Goal: Information Seeking & Learning: Learn about a topic

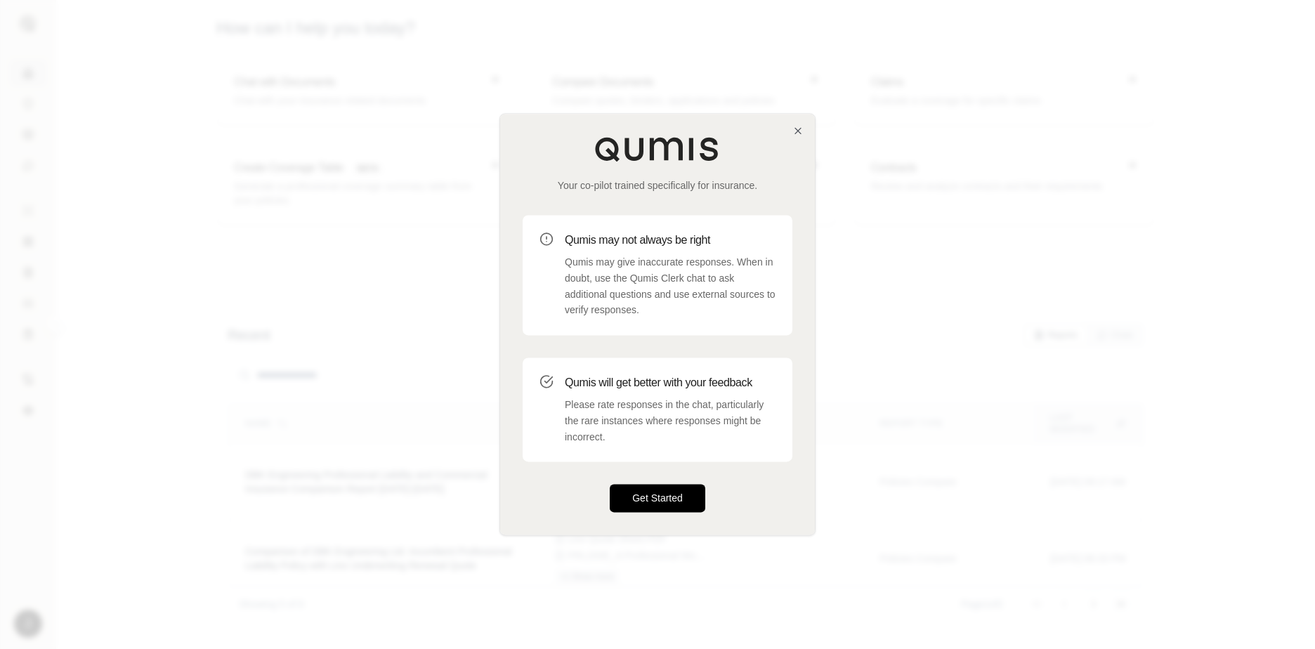
click at [666, 504] on button "Get Started" at bounding box center [658, 499] width 96 height 28
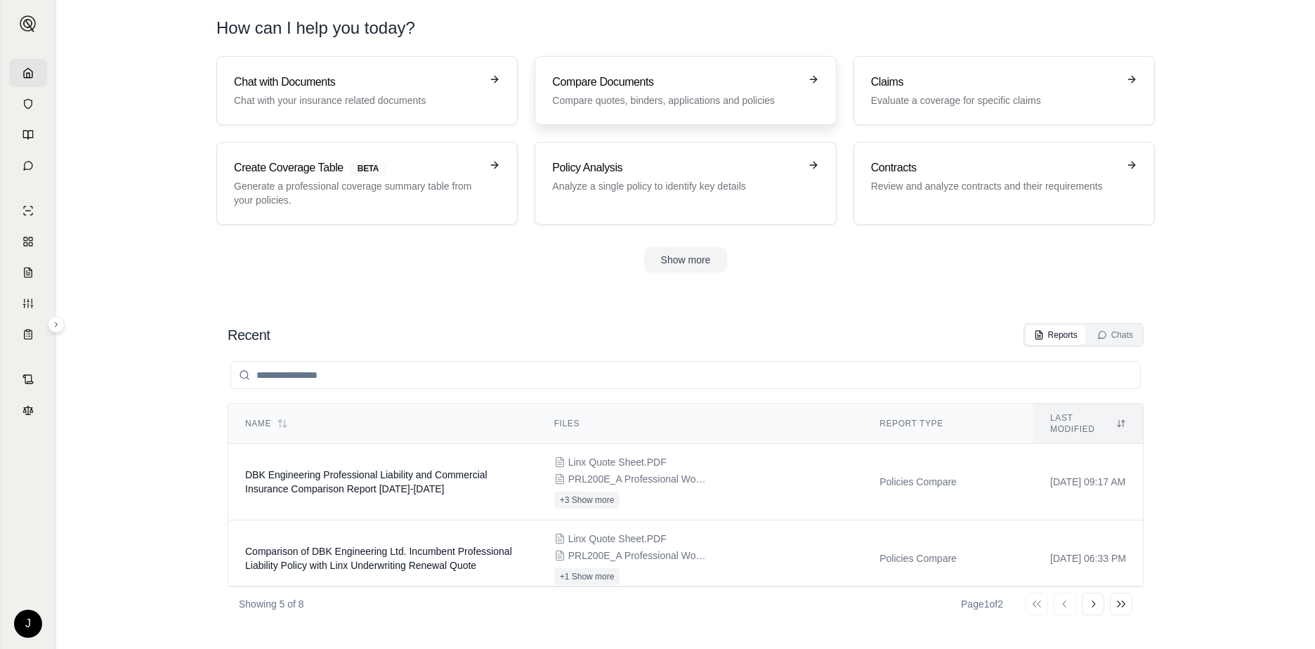
click at [619, 89] on h3 "Compare Documents" at bounding box center [675, 82] width 247 height 17
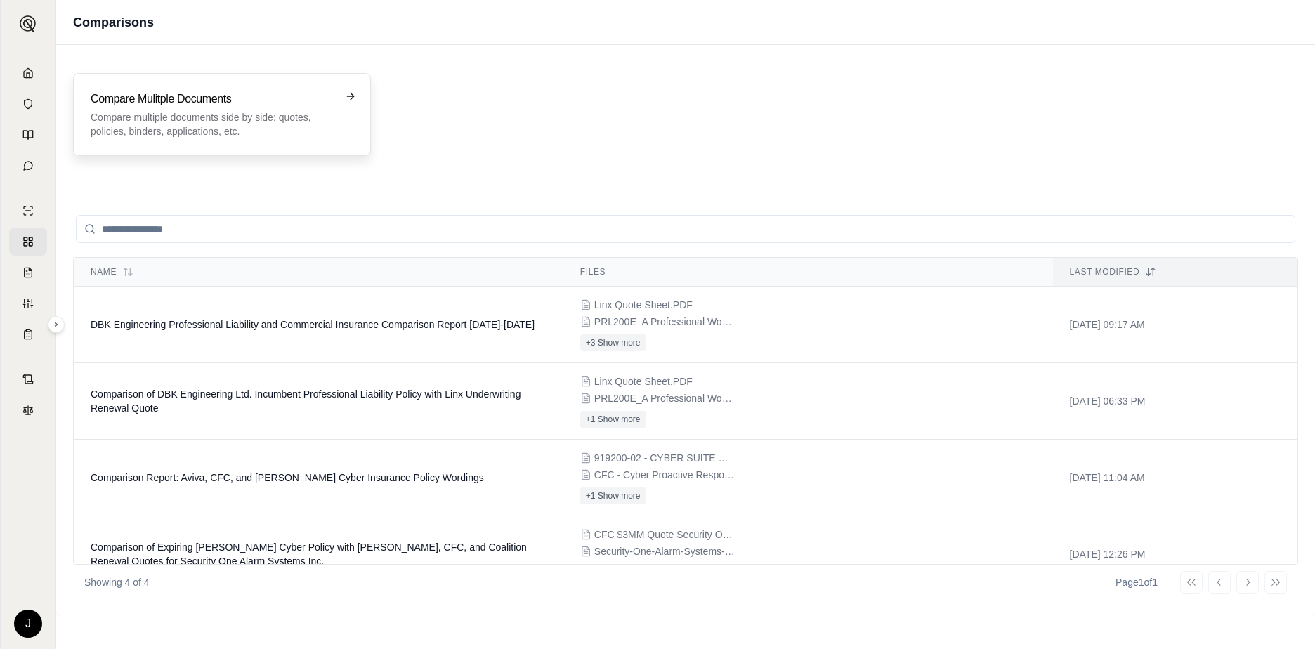
click at [257, 102] on h3 "Compare Mulitple Documents" at bounding box center [212, 99] width 243 height 17
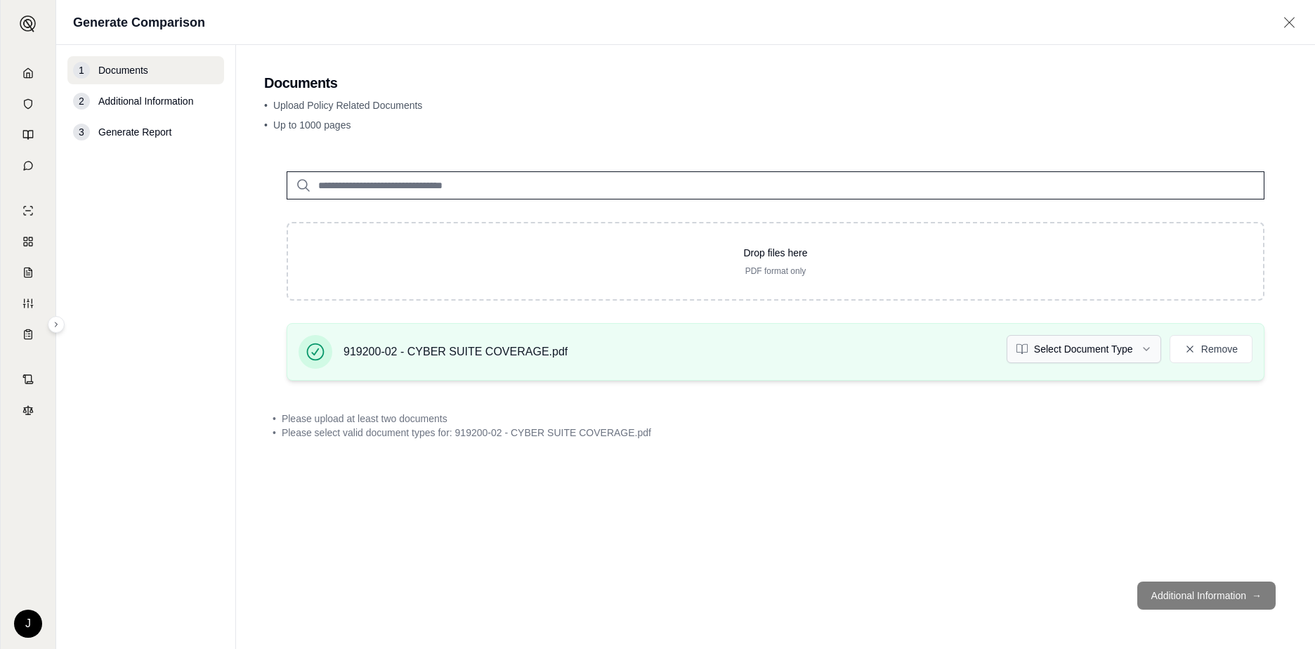
click at [1147, 349] on html "J Generate Comparison 1 Documents 2 Additional Information 3 Generate Report Do…" at bounding box center [657, 324] width 1315 height 649
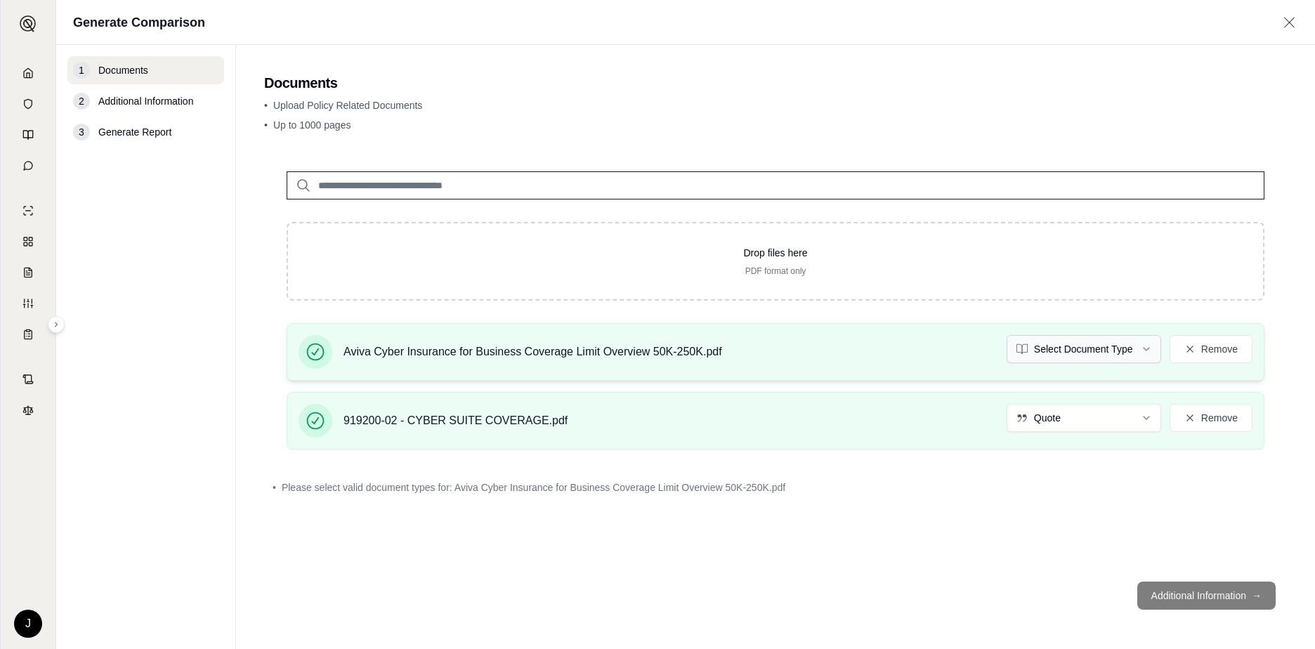
click at [1101, 355] on html "J Generate Comparison 1 Documents 2 Additional Information 3 Generate Report Do…" at bounding box center [657, 324] width 1315 height 649
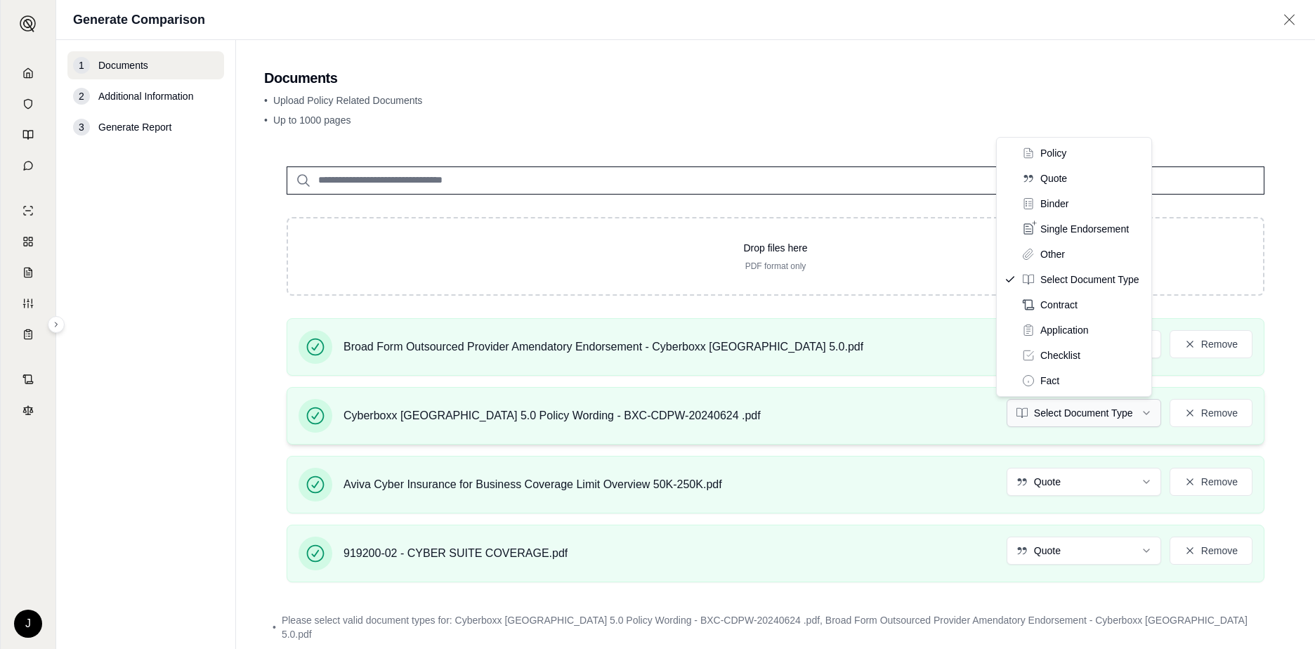
click at [1145, 411] on html "J Generate Comparison 1 Documents 2 Additional Information 3 Generate Report Do…" at bounding box center [657, 324] width 1315 height 649
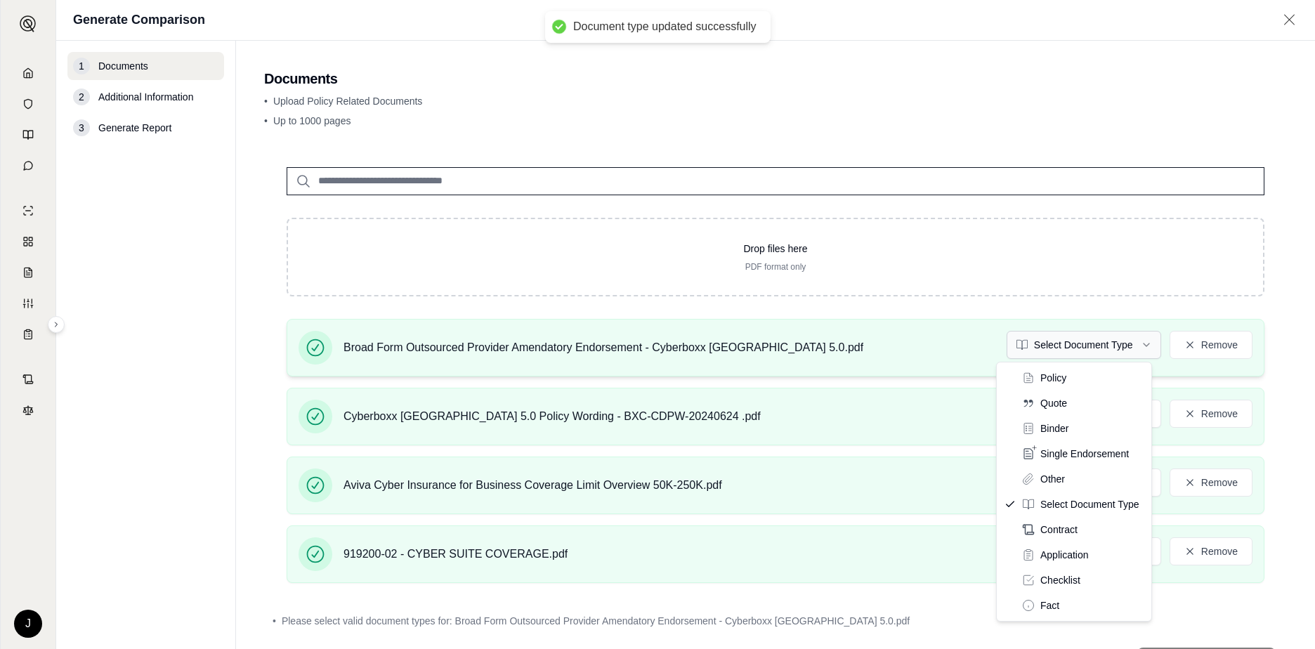
click at [1127, 351] on html "Document type updated successfully J Generate Comparison 1 Documents 2 Addition…" at bounding box center [657, 324] width 1315 height 649
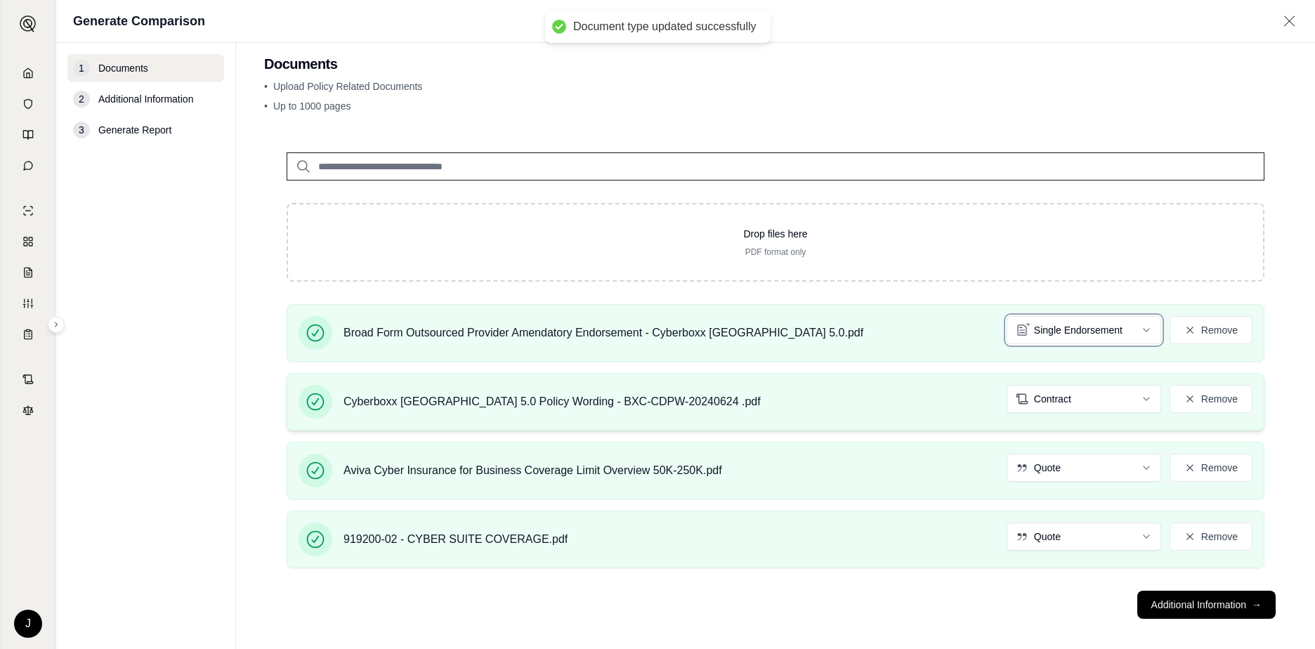
scroll to position [26, 0]
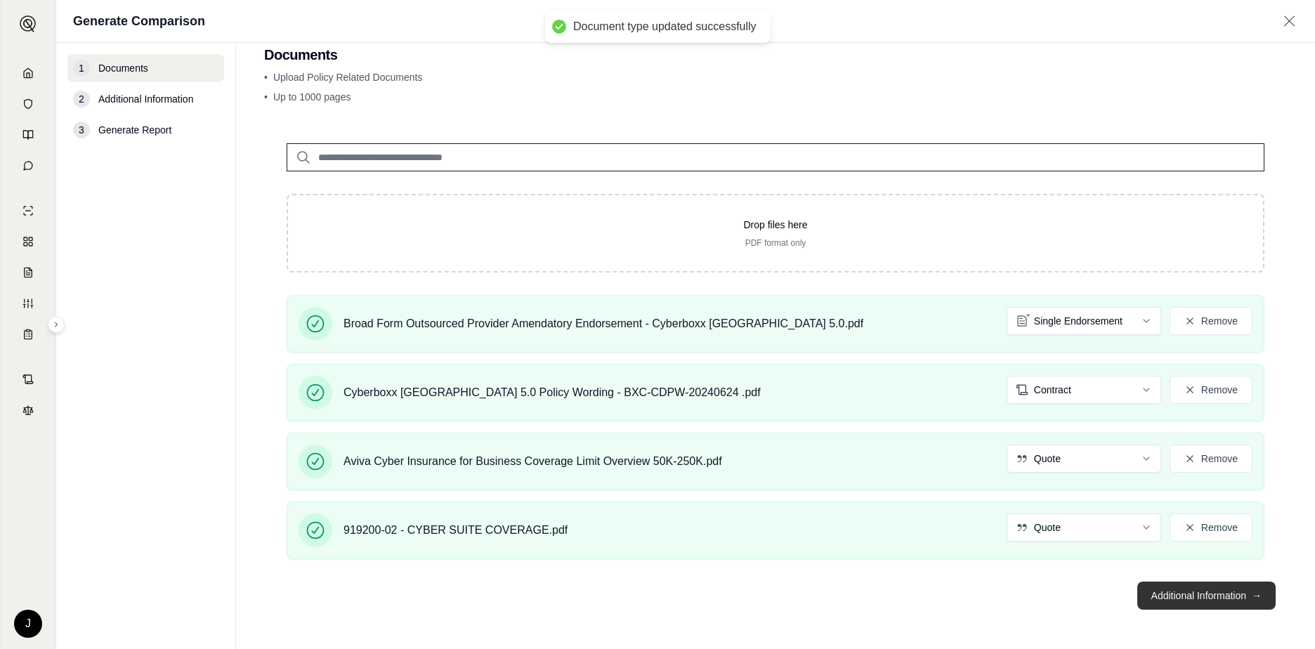
click at [1178, 599] on button "Additional Information →" at bounding box center [1206, 596] width 138 height 28
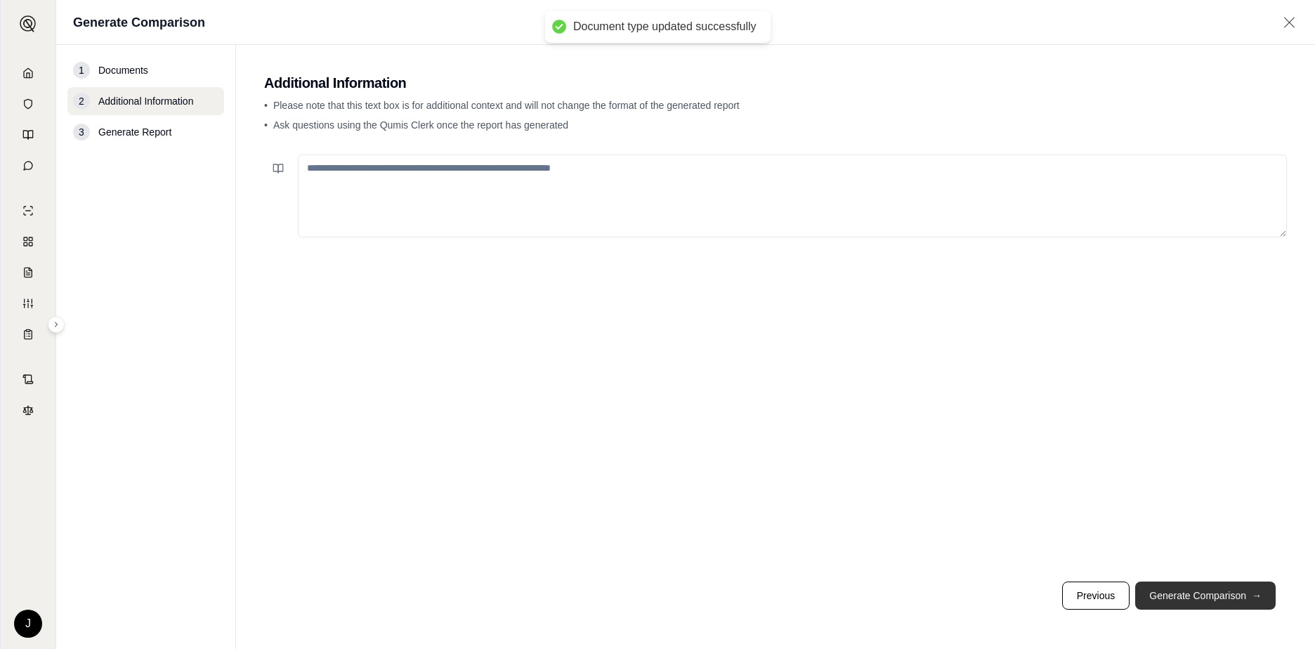
scroll to position [0, 0]
click at [380, 169] on textarea at bounding box center [792, 196] width 989 height 83
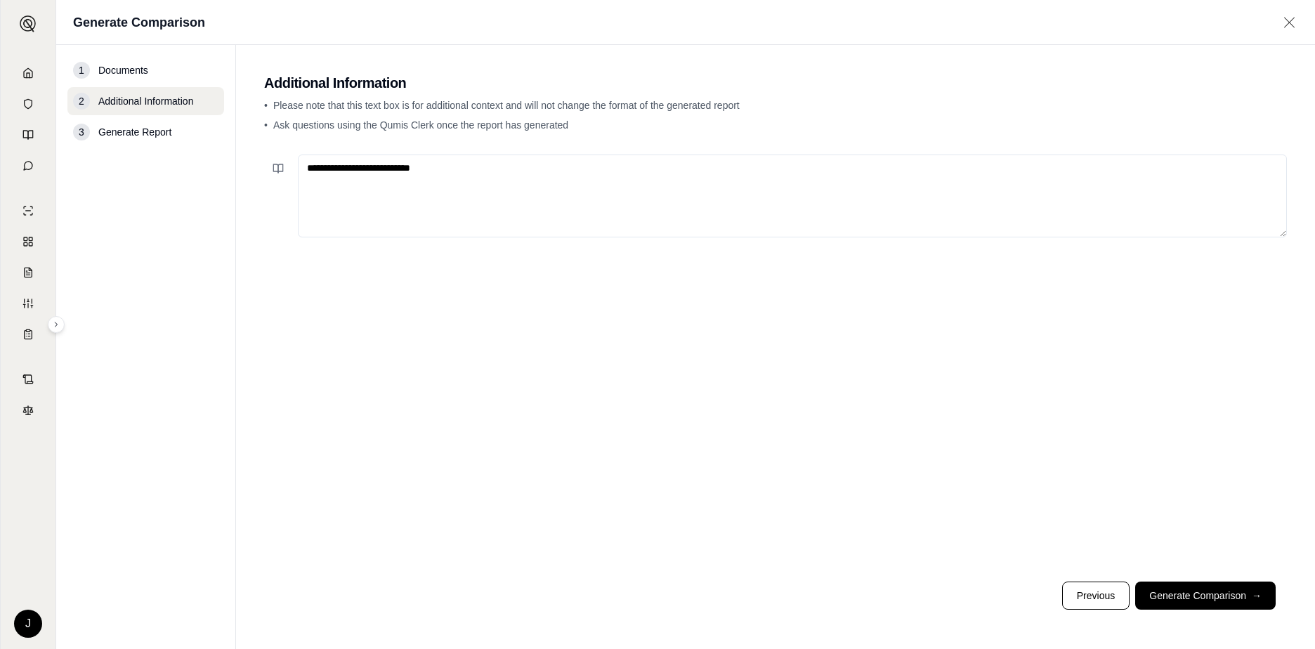
paste textarea "**********"
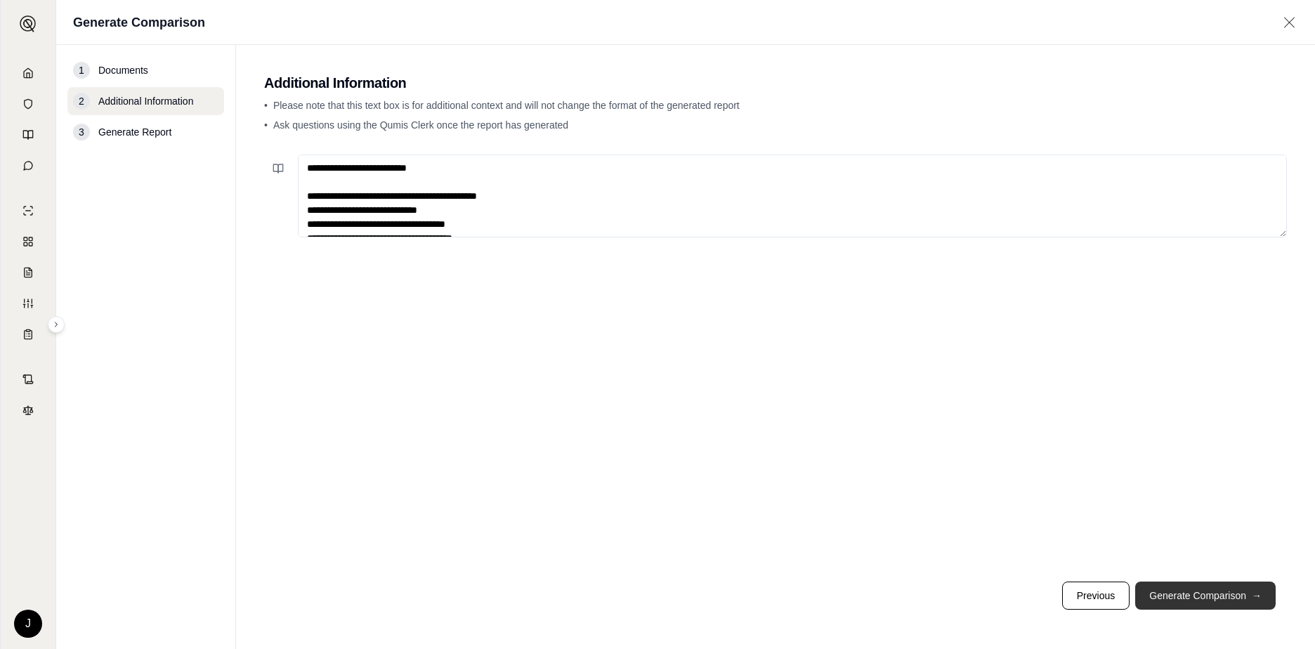
type textarea "**********"
click at [1221, 594] on button "Generate Comparison →" at bounding box center [1205, 596] width 141 height 28
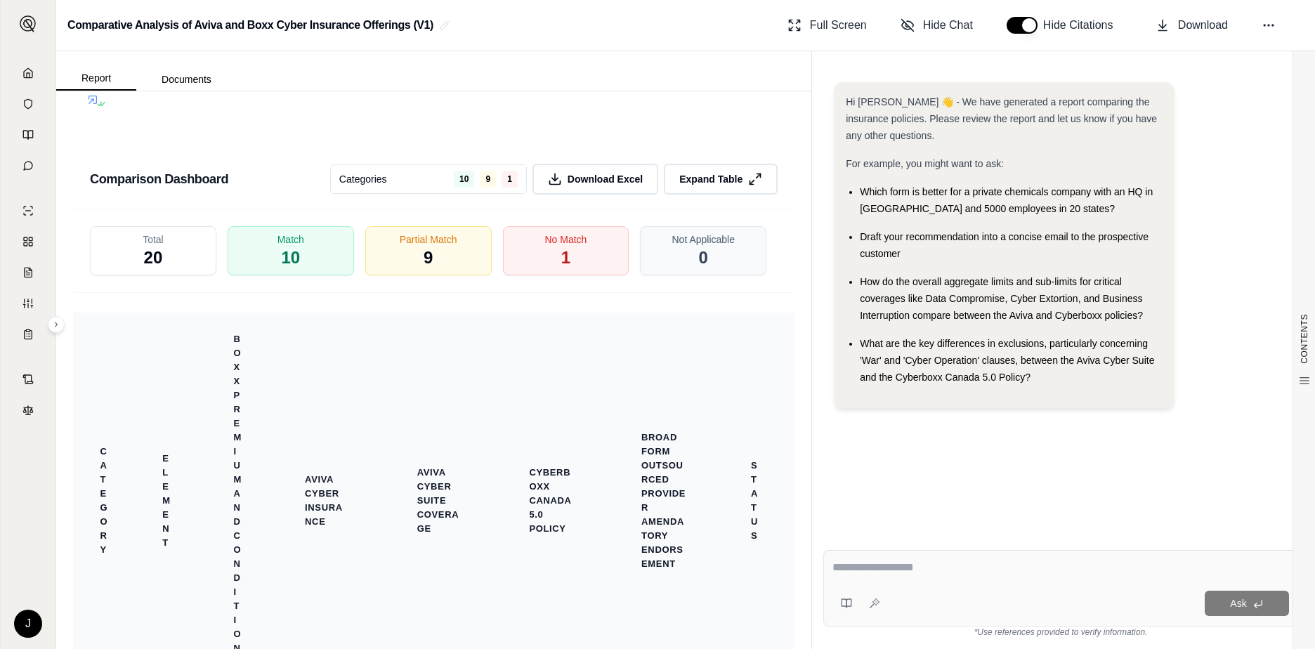
scroll to position [3021, 0]
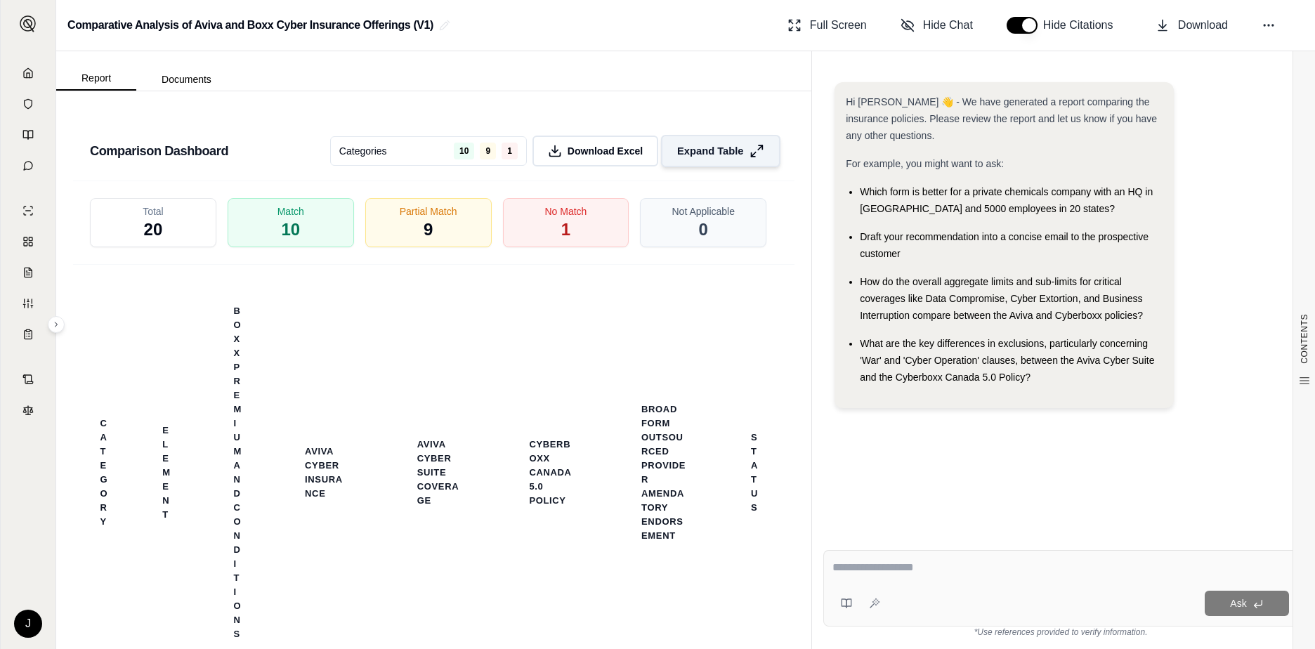
click at [724, 159] on span "Expand Table" at bounding box center [710, 151] width 66 height 15
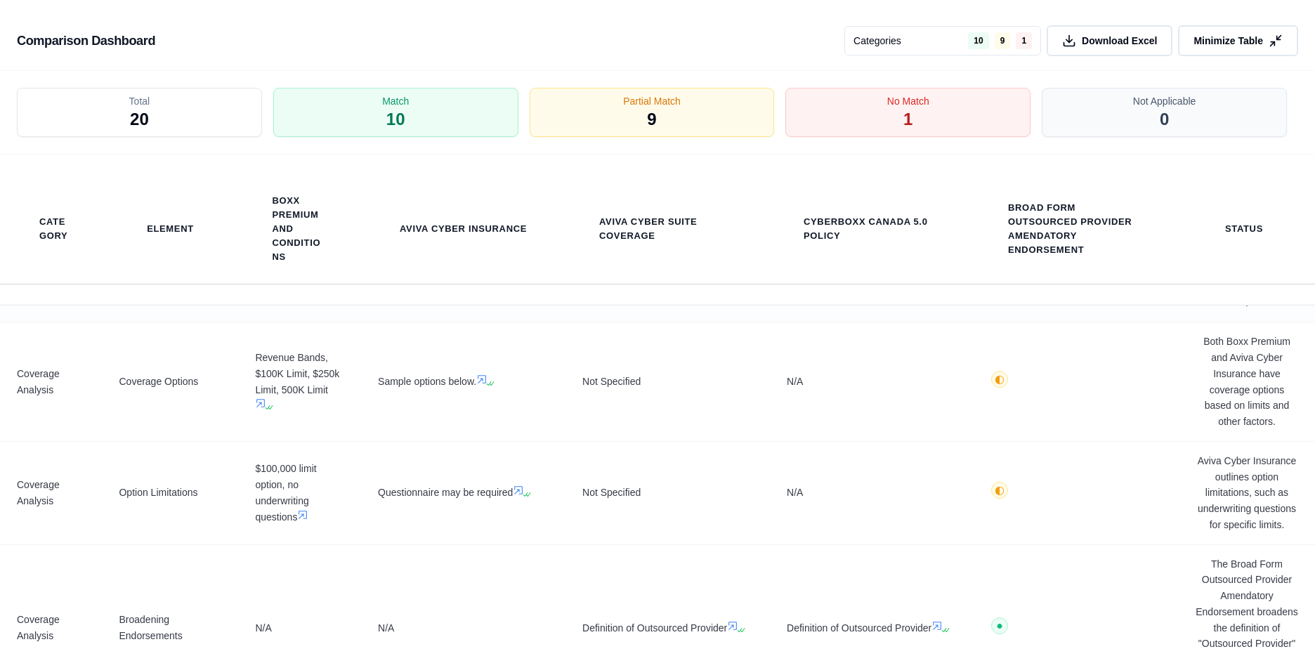
scroll to position [1194, 0]
click at [518, 495] on icon at bounding box center [518, 489] width 11 height 11
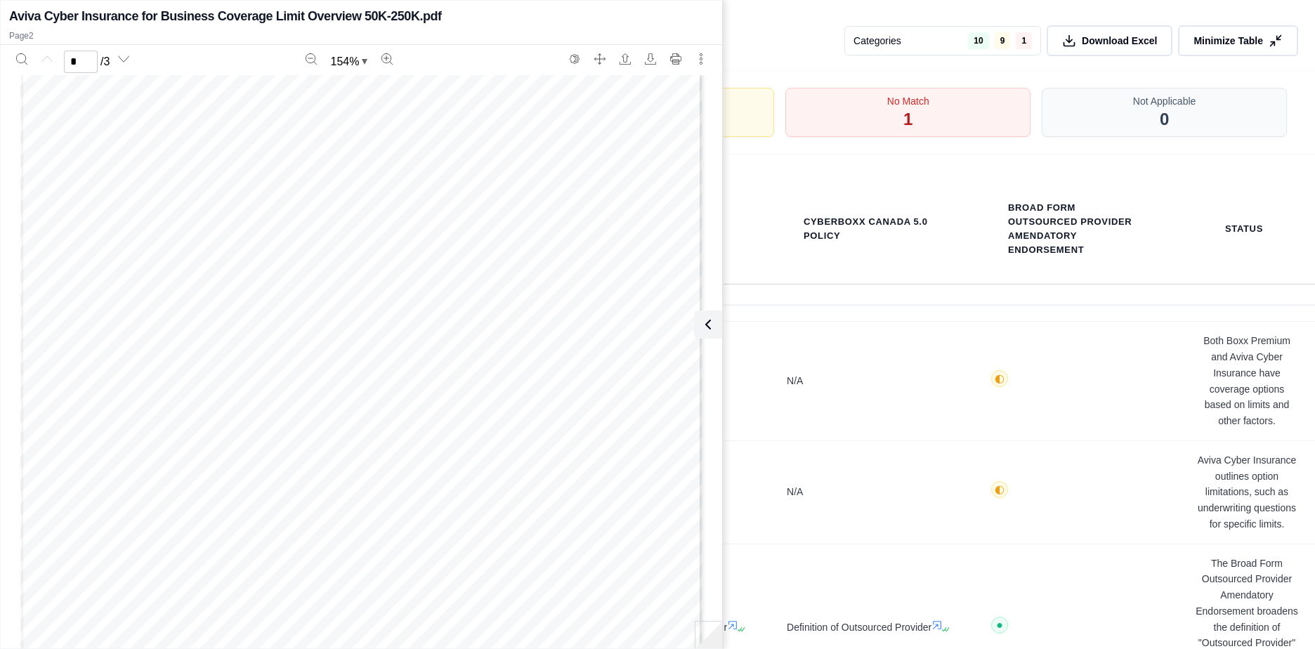
scroll to position [0, 0]
drag, startPoint x: 639, startPoint y: 18, endPoint x: 654, endPoint y: 41, distance: 26.9
click at [654, 41] on div "Aviva Cyber Insurance for Business Coverage Limit Overview 50K-250K.pdf Page 2" at bounding box center [362, 24] width 722 height 41
click at [128, 58] on icon "Next page" at bounding box center [123, 58] width 11 height 11
click at [128, 59] on icon "Next page" at bounding box center [123, 58] width 11 height 11
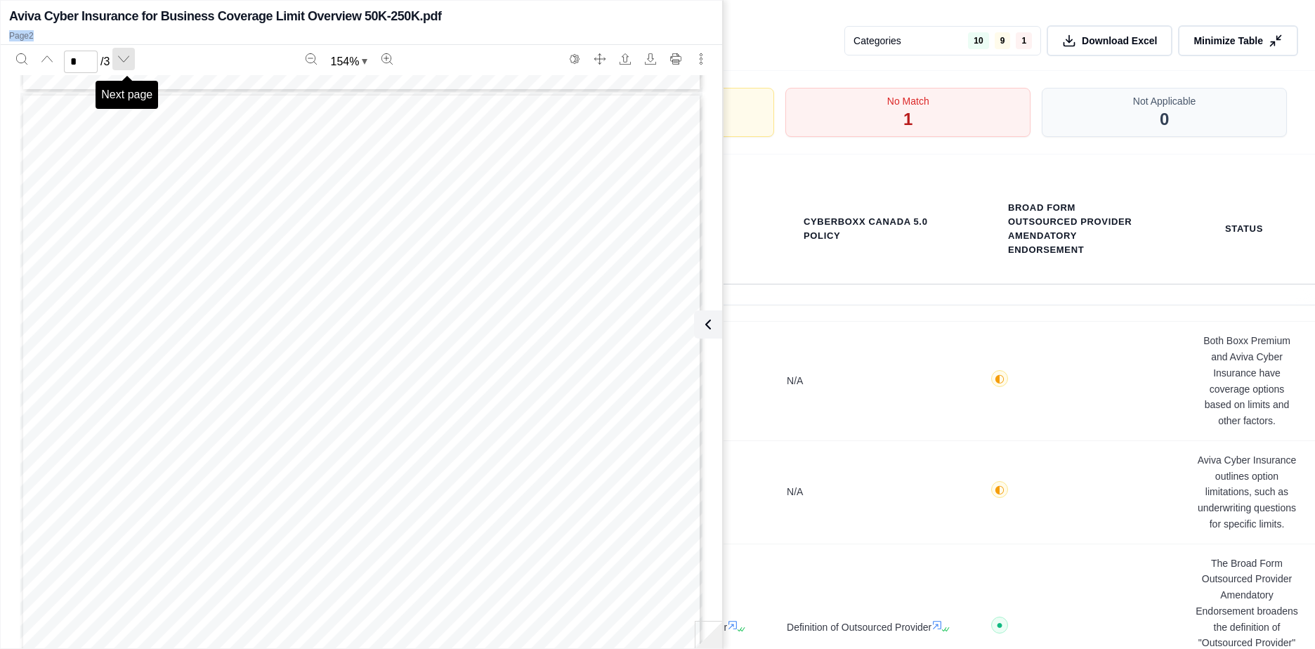
scroll to position [1754, 0]
type input "*"
click at [126, 60] on icon "Next page" at bounding box center [123, 58] width 11 height 11
click at [704, 63] on icon "More actions" at bounding box center [701, 58] width 11 height 11
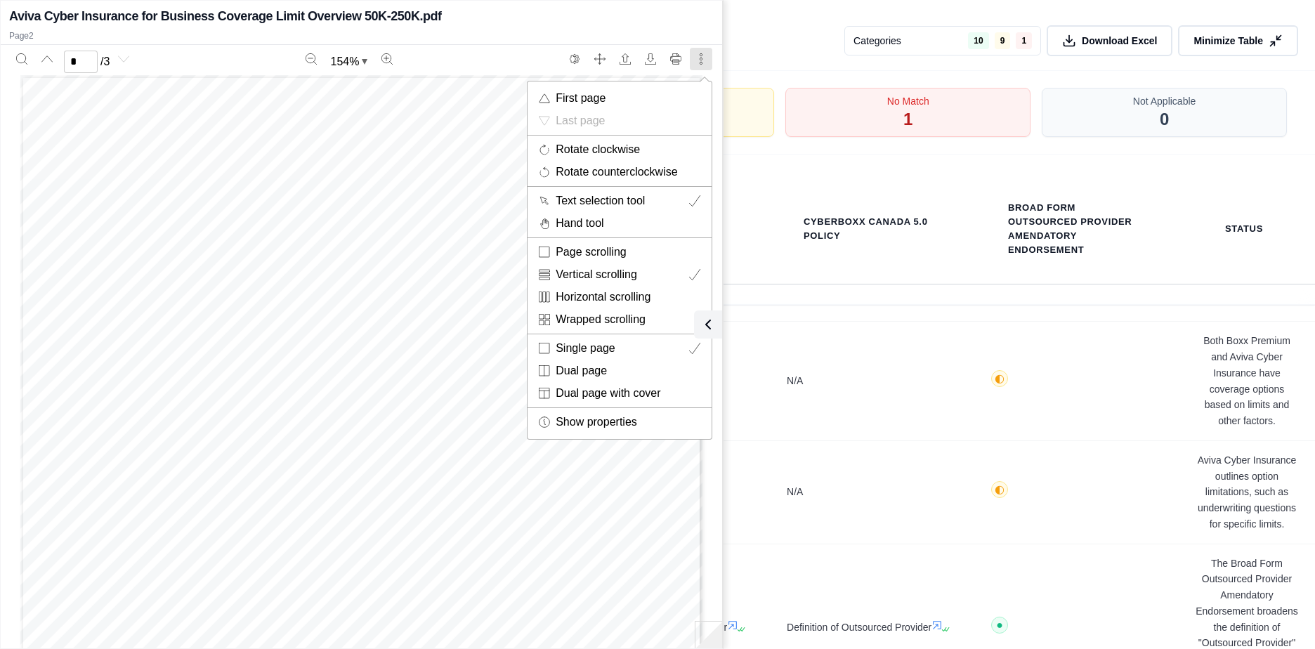
click at [509, 62] on div at bounding box center [657, 324] width 1315 height 649
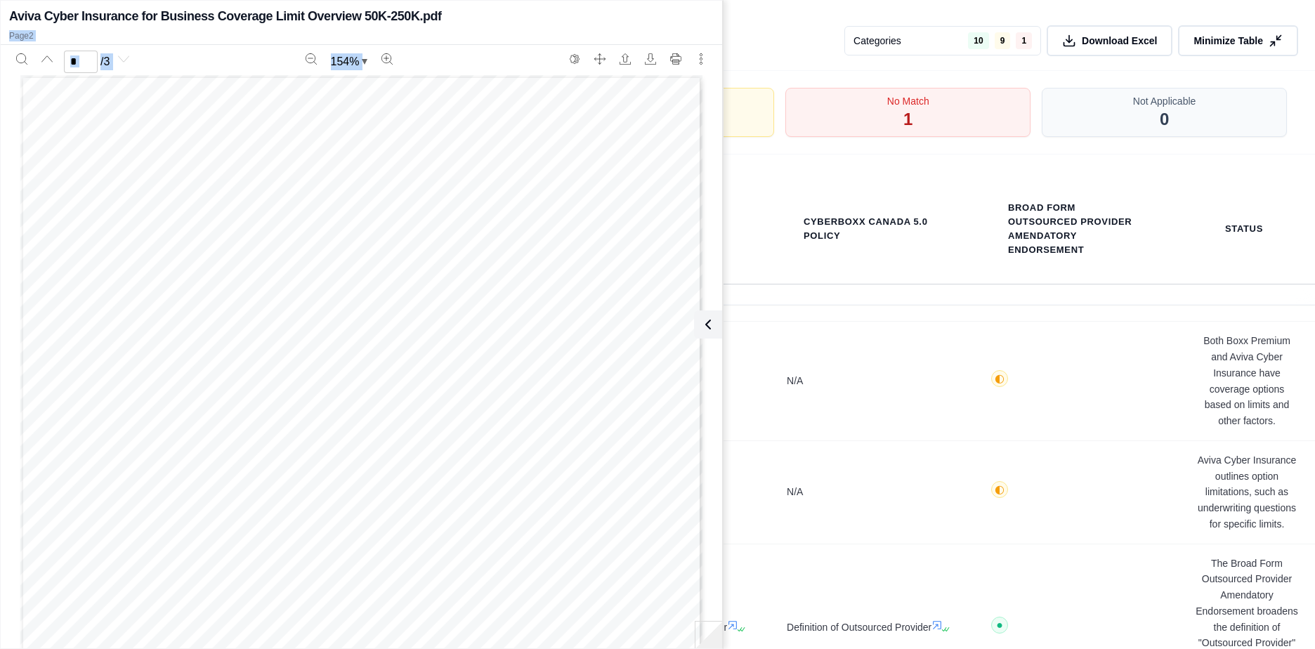
drag, startPoint x: 644, startPoint y: 13, endPoint x: 645, endPoint y: 46, distance: 32.3
click at [645, 46] on div "Aviva Cyber Insurance for Business Coverage Limit Overview 50K-250K.pdf Page 2 …" at bounding box center [362, 325] width 722 height 642
drag, startPoint x: 645, startPoint y: 46, endPoint x: 770, endPoint y: 252, distance: 241.5
click at [770, 252] on th "Cyberboxx Canada 5.0 Policy" at bounding box center [872, 229] width 204 height 110
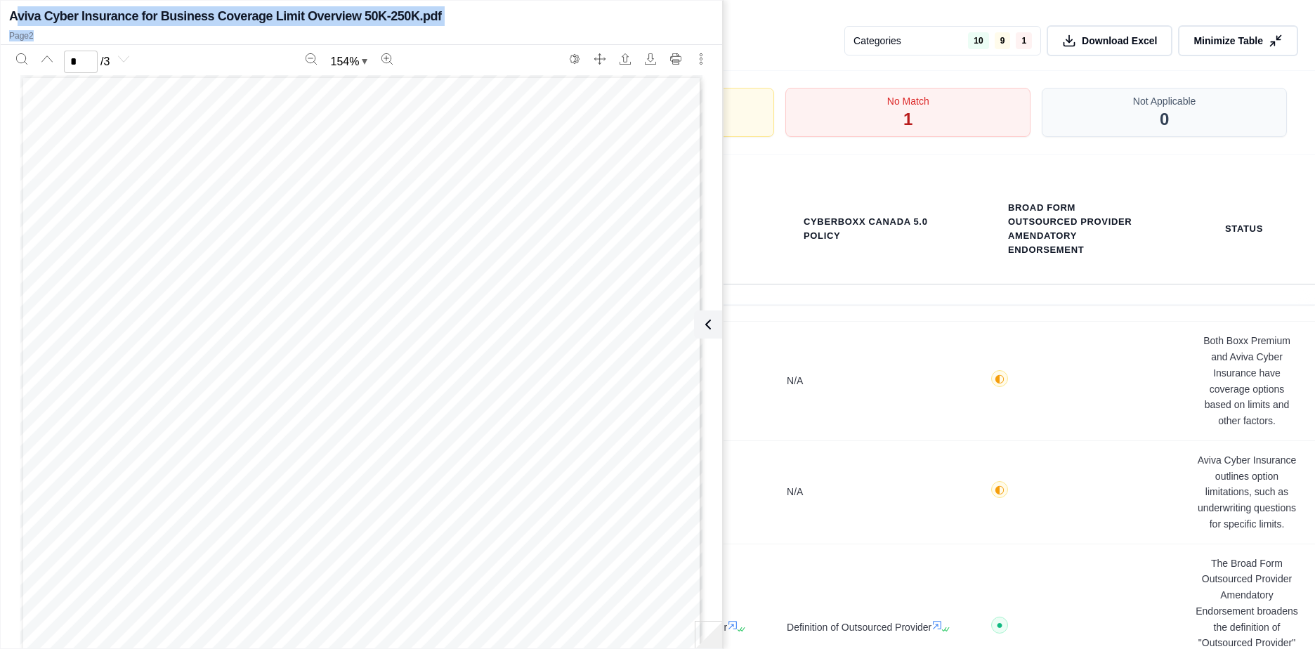
drag, startPoint x: 13, startPoint y: 5, endPoint x: 136, endPoint y: 30, distance: 125.5
click at [136, 30] on div "Aviva Cyber Insurance for Business Coverage Limit Overview 50K-250K.pdf Page 2" at bounding box center [362, 24] width 722 height 41
drag, startPoint x: 136, startPoint y: 30, endPoint x: 214, endPoint y: 41, distance: 78.7
click at [214, 41] on p "Page 2" at bounding box center [361, 35] width 705 height 11
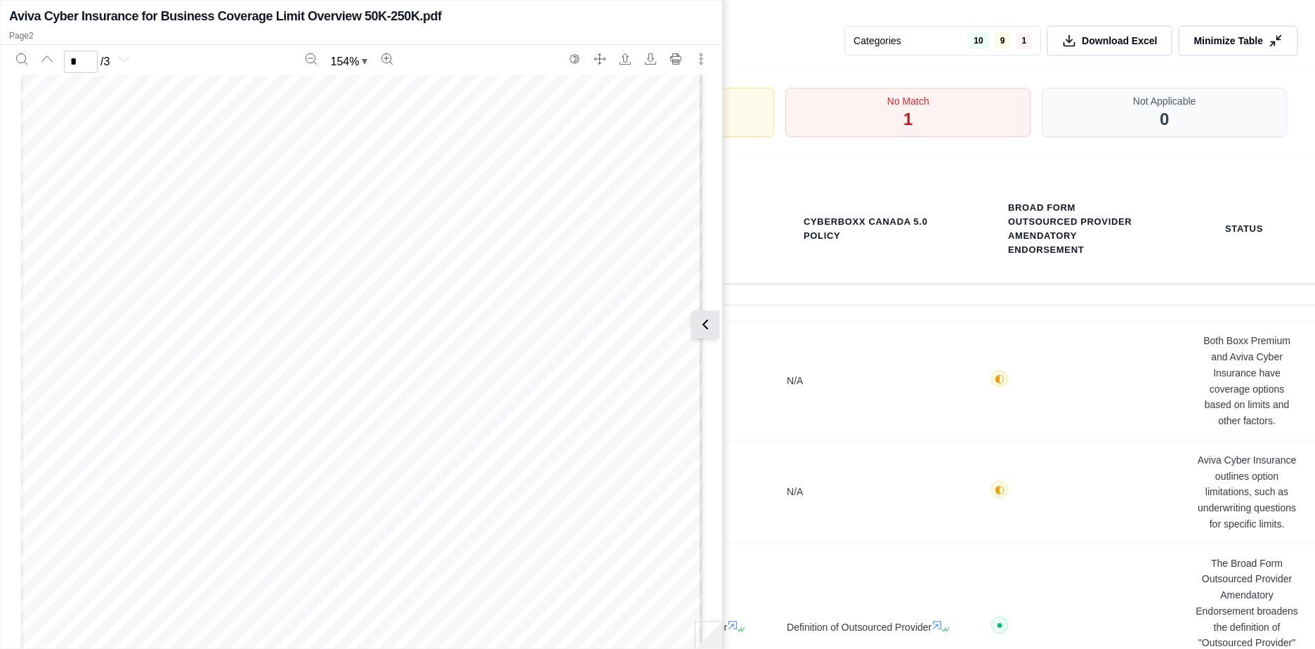
click at [707, 325] on icon at bounding box center [705, 324] width 17 height 17
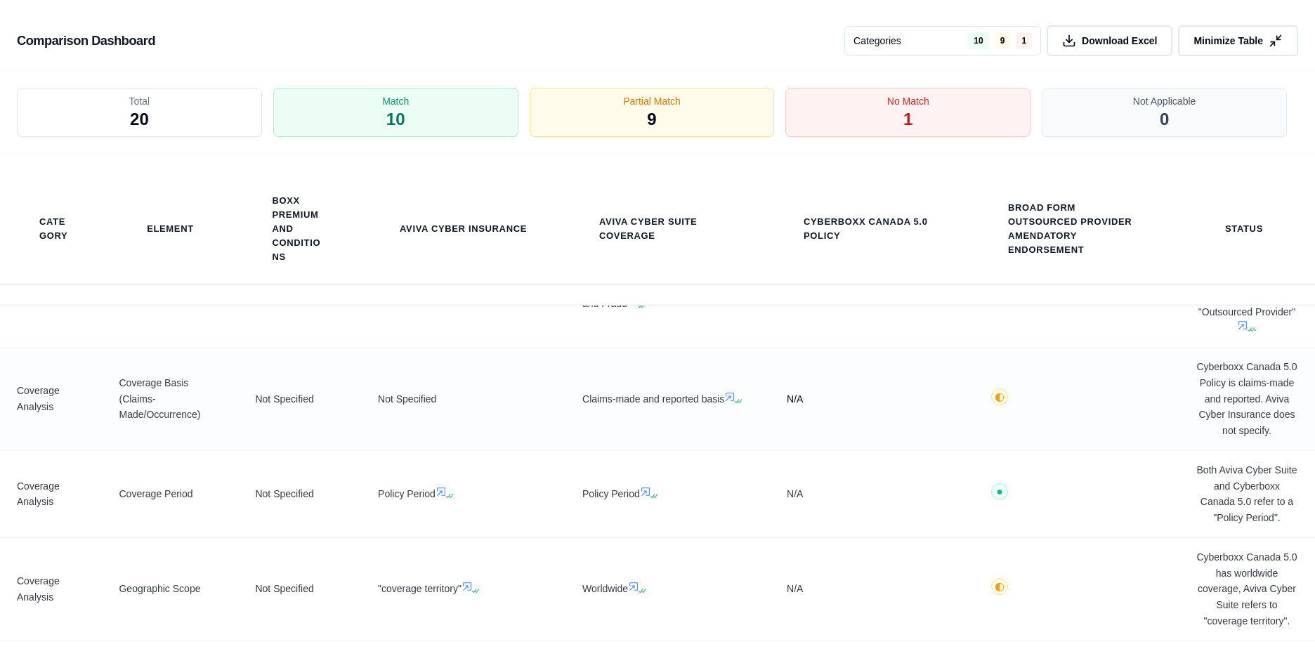
scroll to position [703, 0]
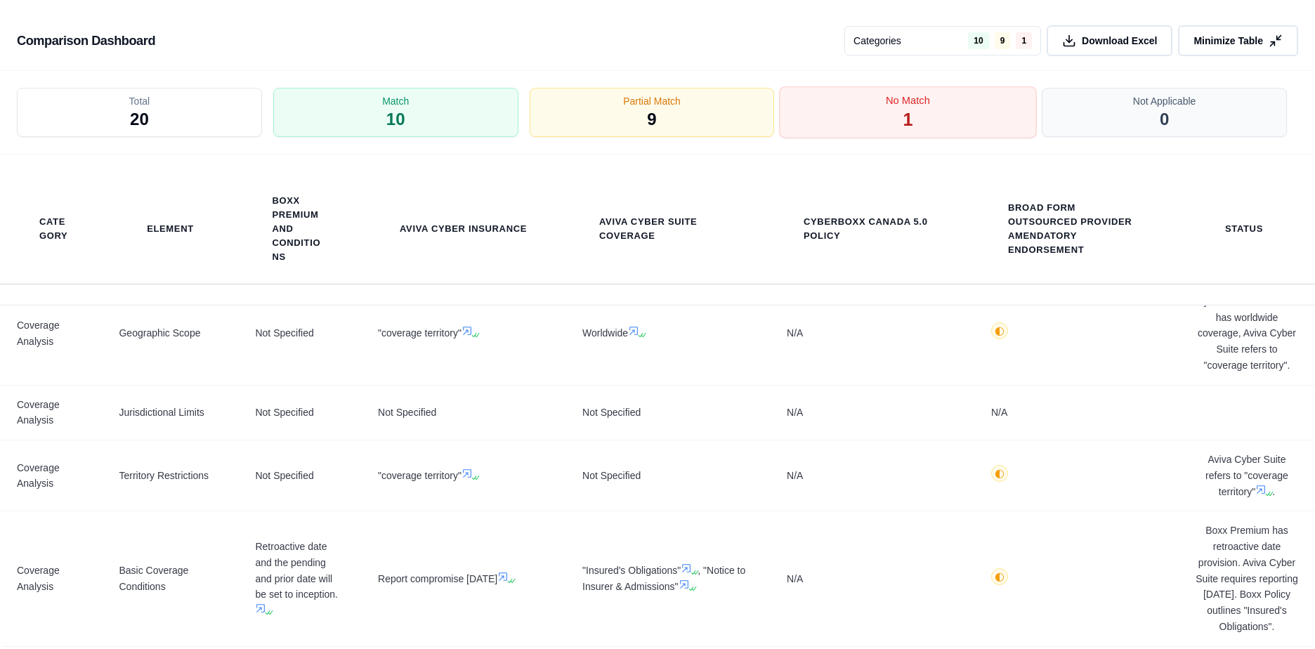
click at [893, 120] on div "No Match 1" at bounding box center [908, 113] width 257 height 52
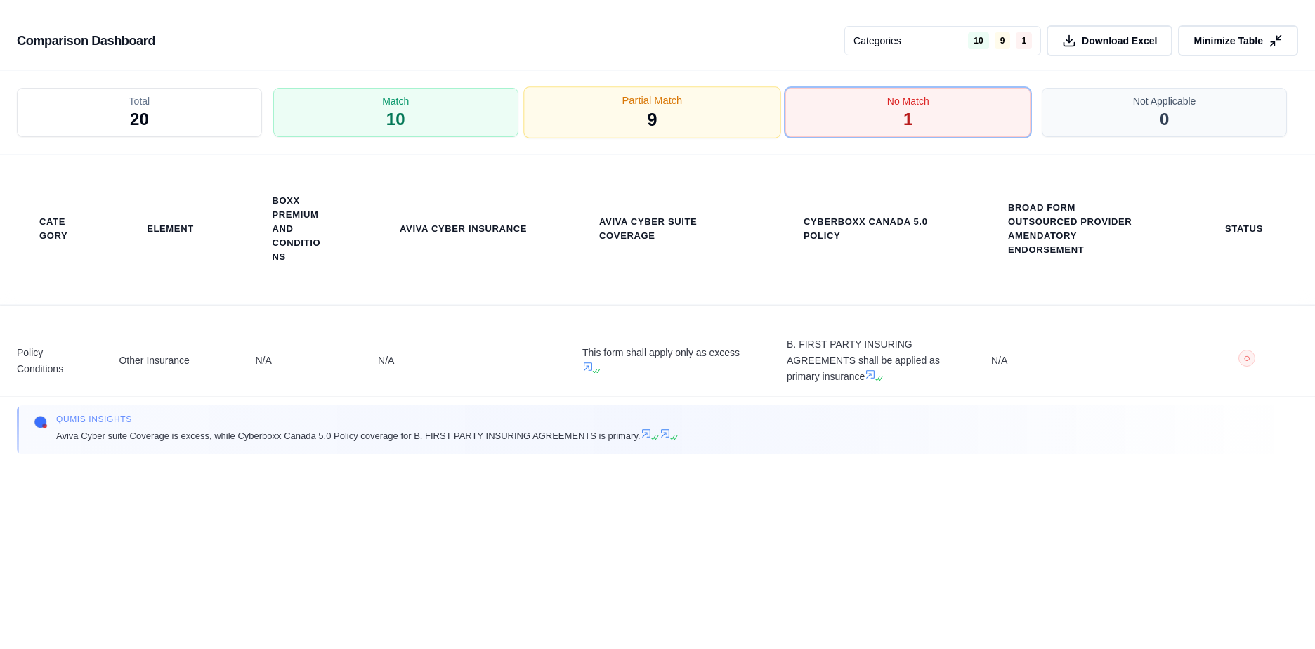
click at [679, 111] on div "Partial Match 9" at bounding box center [651, 113] width 257 height 52
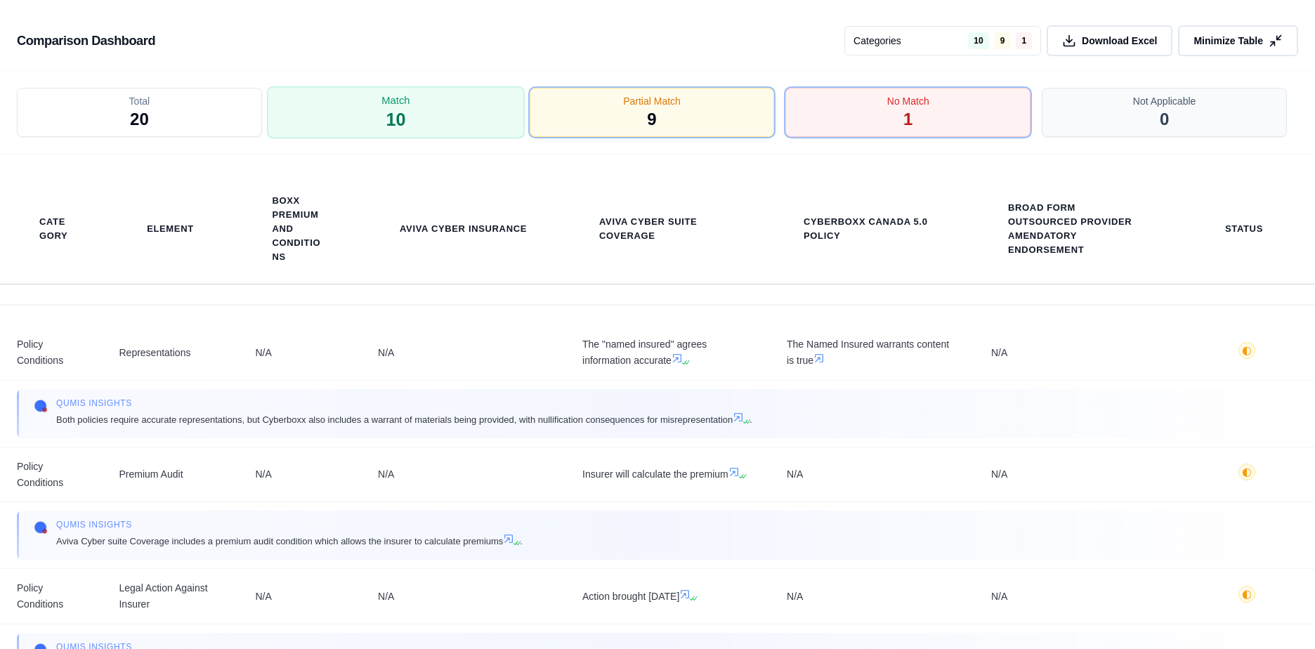
click at [416, 112] on div "Match 10" at bounding box center [395, 113] width 257 height 52
click at [159, 124] on div "Total 20" at bounding box center [139, 112] width 245 height 49
click at [1097, 39] on span "Download Excel" at bounding box center [1120, 41] width 79 height 15
click at [818, 174] on th "Cyberboxx Canada 5.0 Policy" at bounding box center [872, 229] width 204 height 110
click at [1277, 37] on icon at bounding box center [1277, 41] width 15 height 15
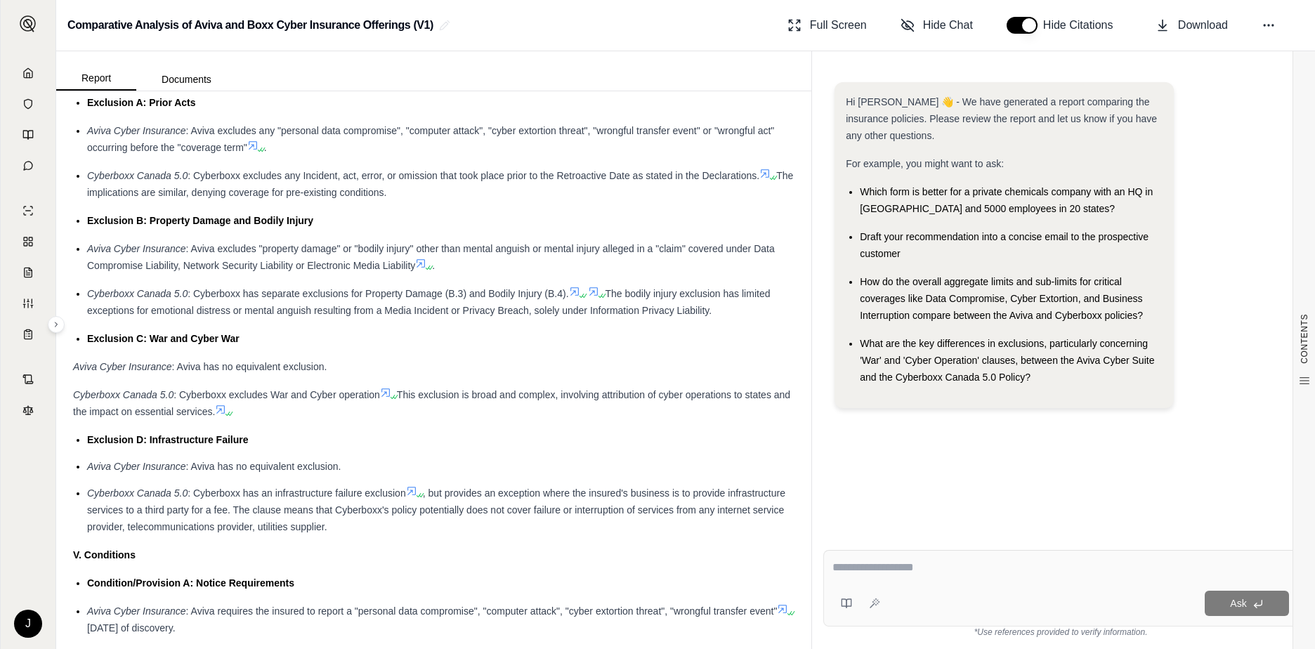
scroll to position [2094, 0]
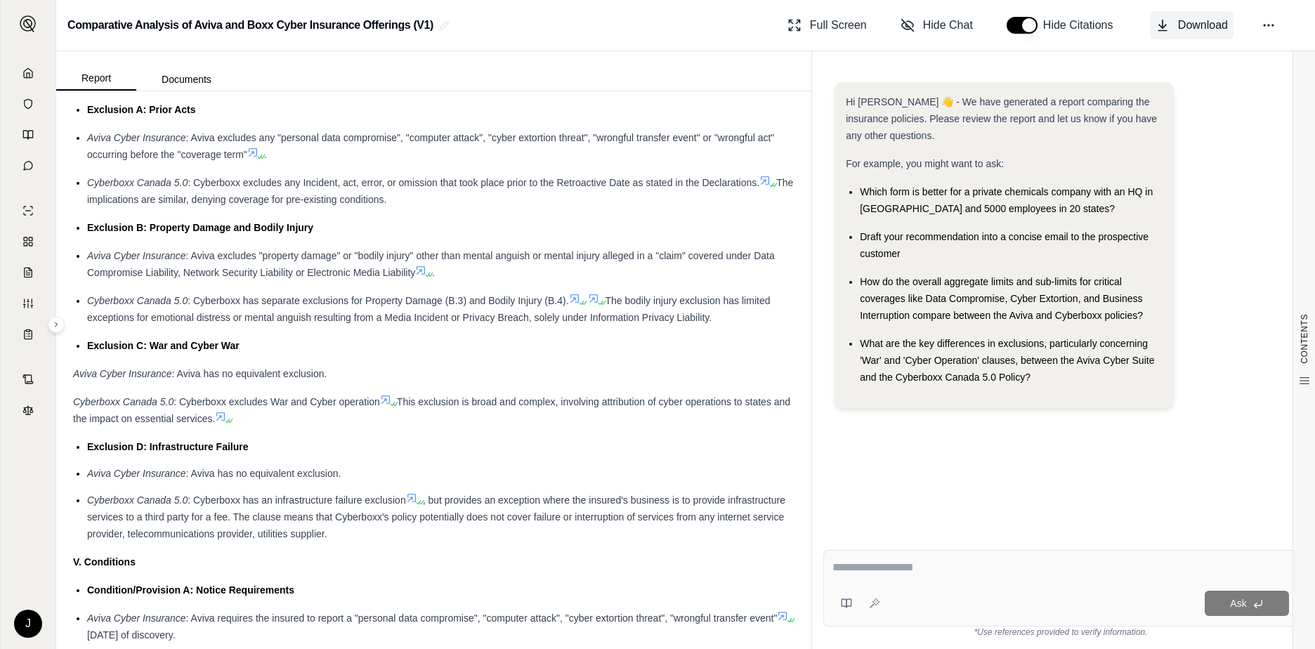
click at [1194, 25] on span "Download" at bounding box center [1203, 25] width 50 height 17
click at [944, 569] on textarea at bounding box center [1061, 567] width 457 height 17
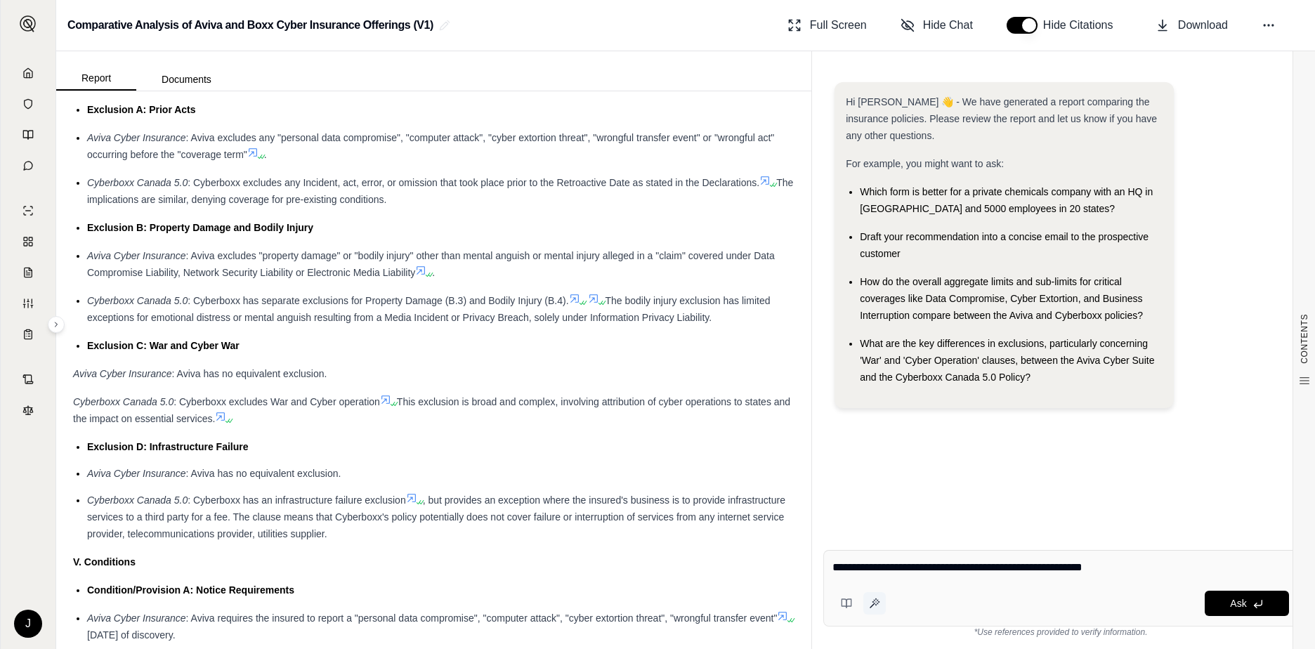
type textarea "**********"
click at [872, 600] on icon at bounding box center [874, 603] width 11 height 11
click at [941, 581] on div "Ask" at bounding box center [1060, 588] width 475 height 77
click at [844, 611] on button at bounding box center [847, 603] width 28 height 28
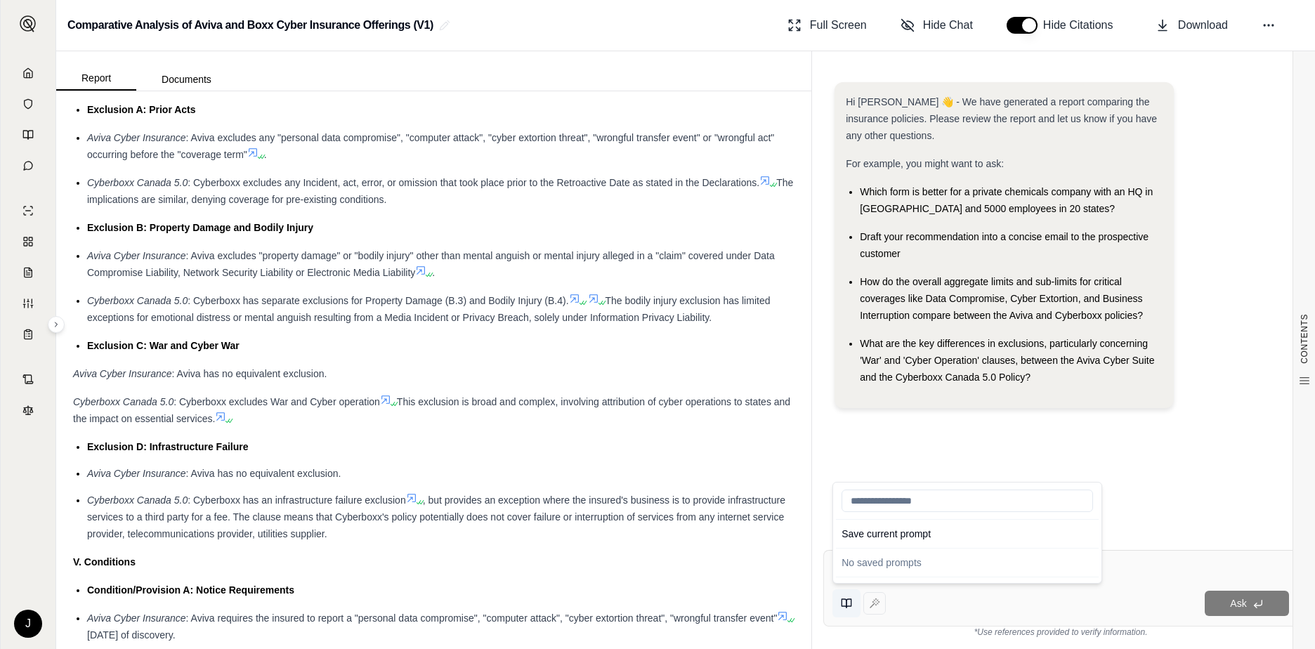
click at [847, 607] on icon at bounding box center [849, 603] width 5 height 8
click at [873, 603] on div "Save current prompt No saved prompts" at bounding box center [859, 603] width 53 height 28
click at [933, 577] on div at bounding box center [1061, 570] width 457 height 22
click at [873, 569] on textarea at bounding box center [1061, 567] width 457 height 17
click at [890, 577] on div at bounding box center [1061, 570] width 457 height 22
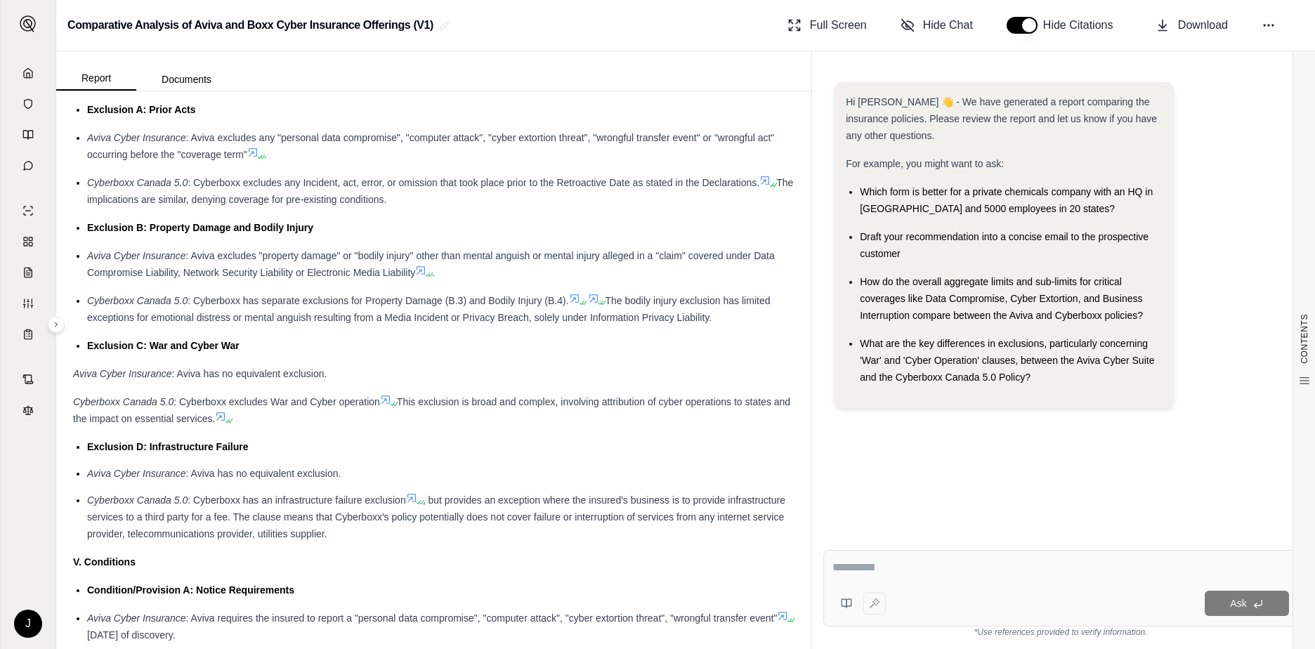
click at [868, 560] on textarea at bounding box center [1061, 567] width 457 height 17
click at [1019, 262] on ul "Which form is better for a private chemicals company with an HQ in [GEOGRAPHIC_…" at bounding box center [1004, 284] width 317 height 202
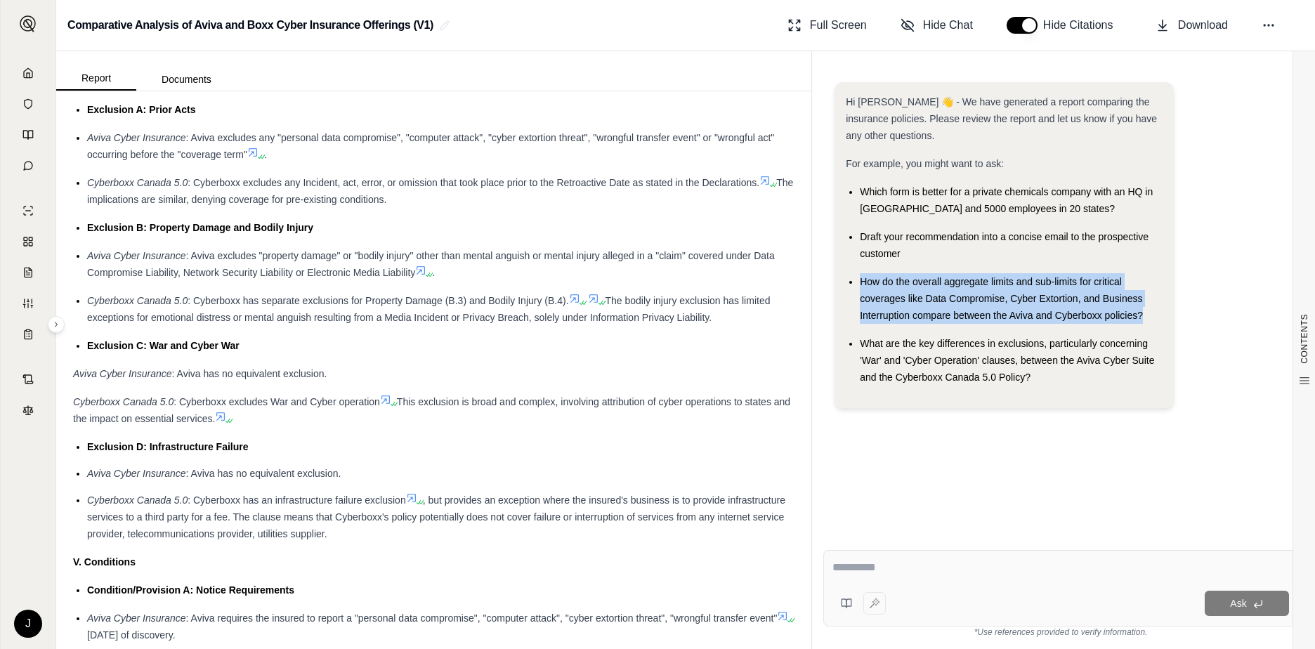
drag, startPoint x: 1137, startPoint y: 314, endPoint x: 853, endPoint y: 282, distance: 286.3
click at [860, 282] on li "How do the overall aggregate limits and sub-limits for critical coverages like …" at bounding box center [1011, 298] width 303 height 51
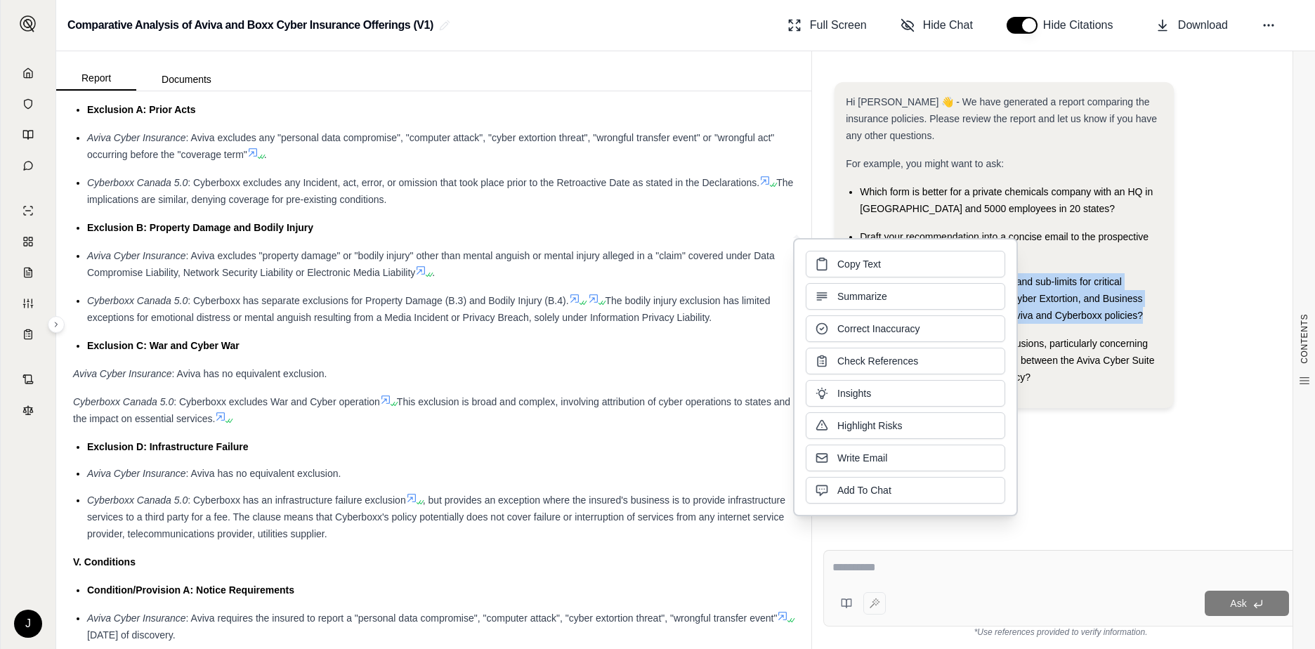
copy span "How do the overall aggregate limits and sub-limits for critical coverages like …"
click at [862, 267] on span "Copy Text" at bounding box center [859, 263] width 44 height 14
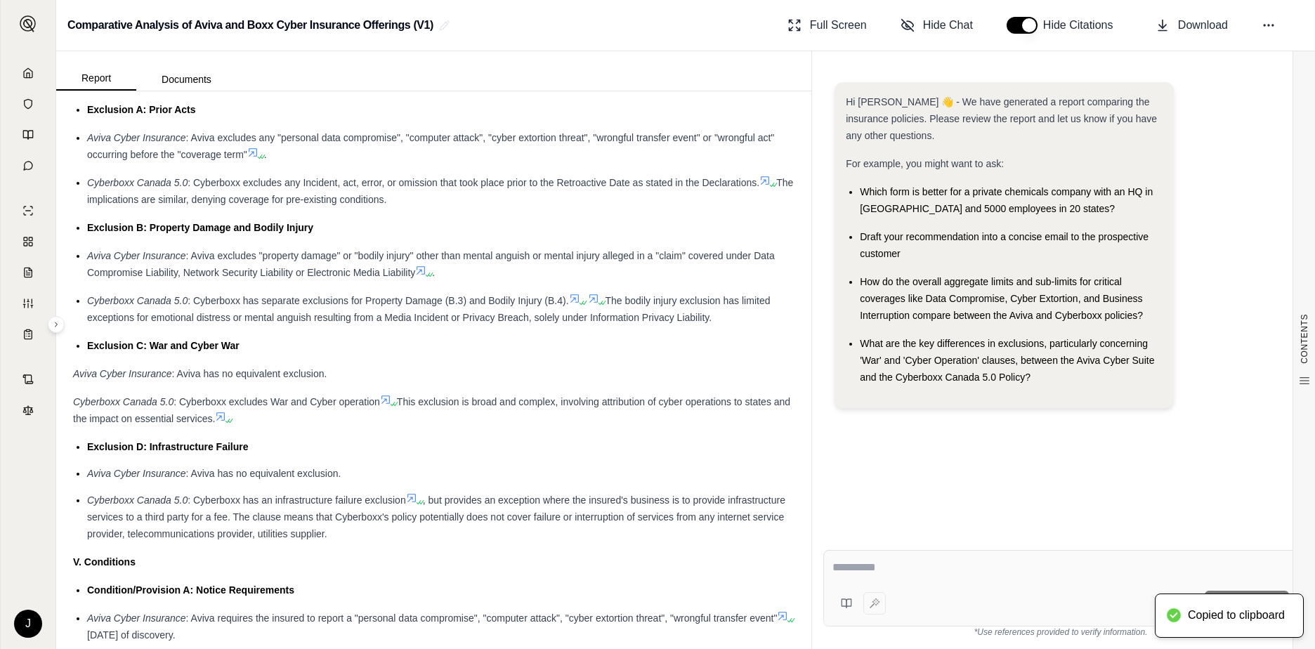
click at [915, 562] on textarea at bounding box center [1061, 567] width 457 height 17
paste textarea "**********"
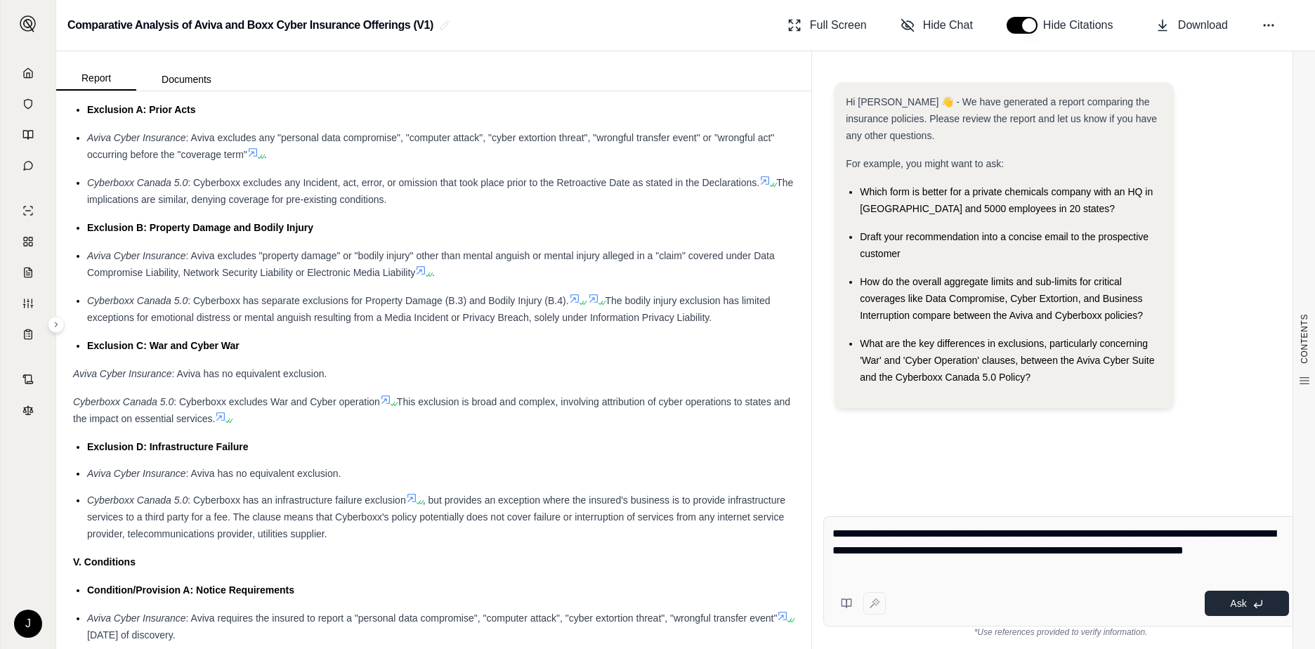
type textarea "**********"
click at [1239, 603] on span "Ask" at bounding box center [1238, 603] width 16 height 11
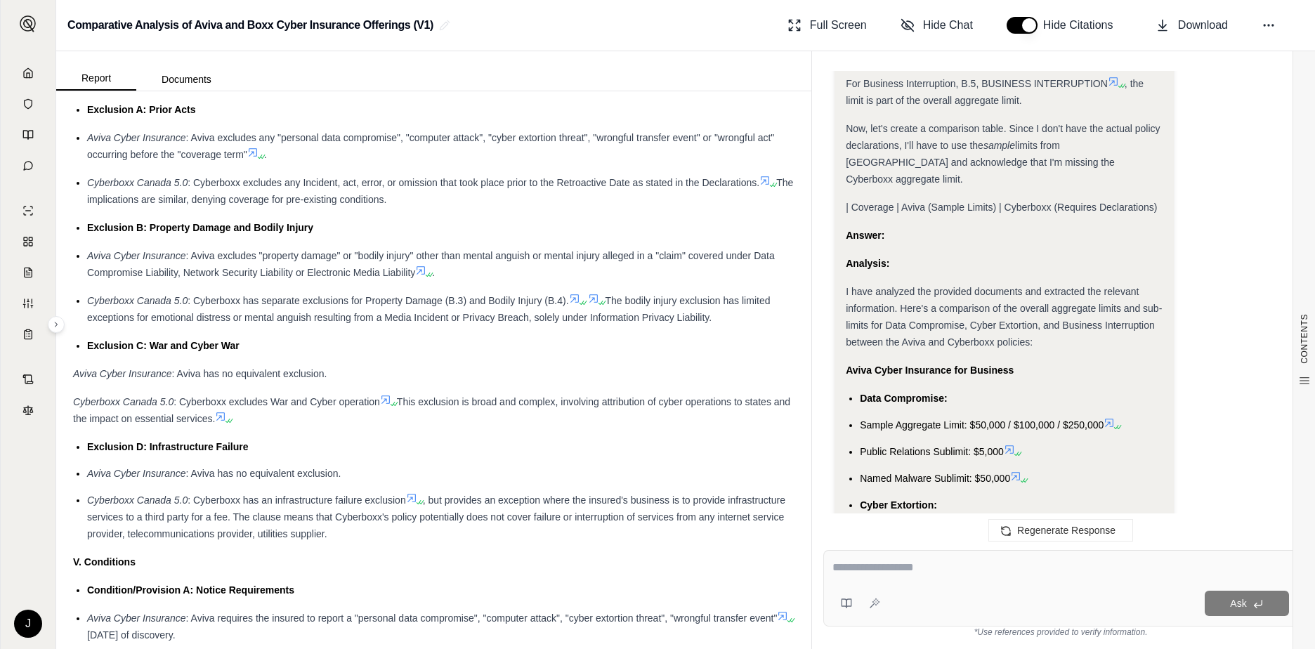
scroll to position [2043, 0]
